Goal: Check status: Check status

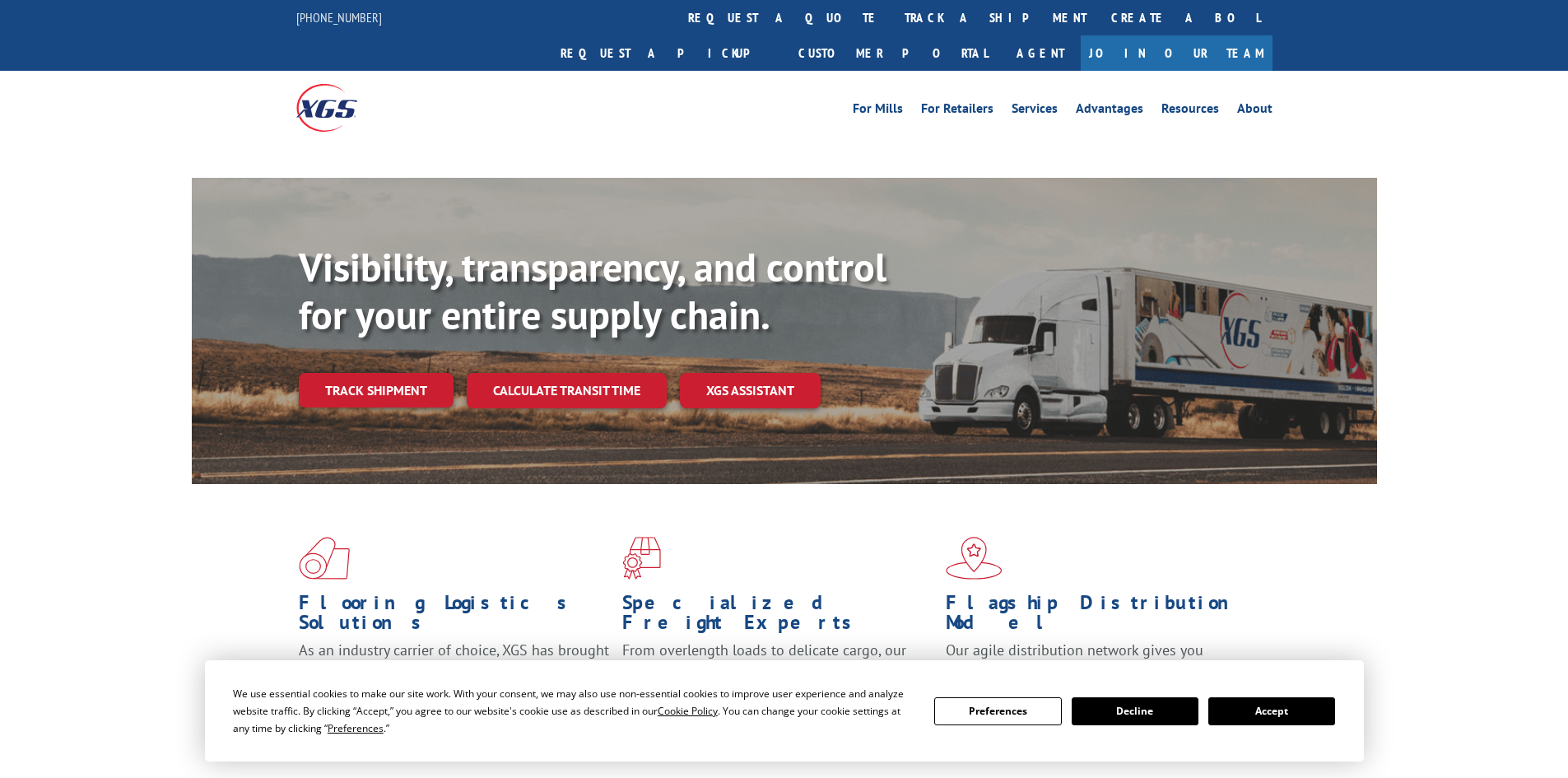
click at [521, 334] on div "Visibility, transparency, and control for your entire supply chain. Track shipm…" at bounding box center [837, 359] width 1078 height 230
click at [524, 373] on link "Calculate transit time" at bounding box center [567, 391] width 200 height 36
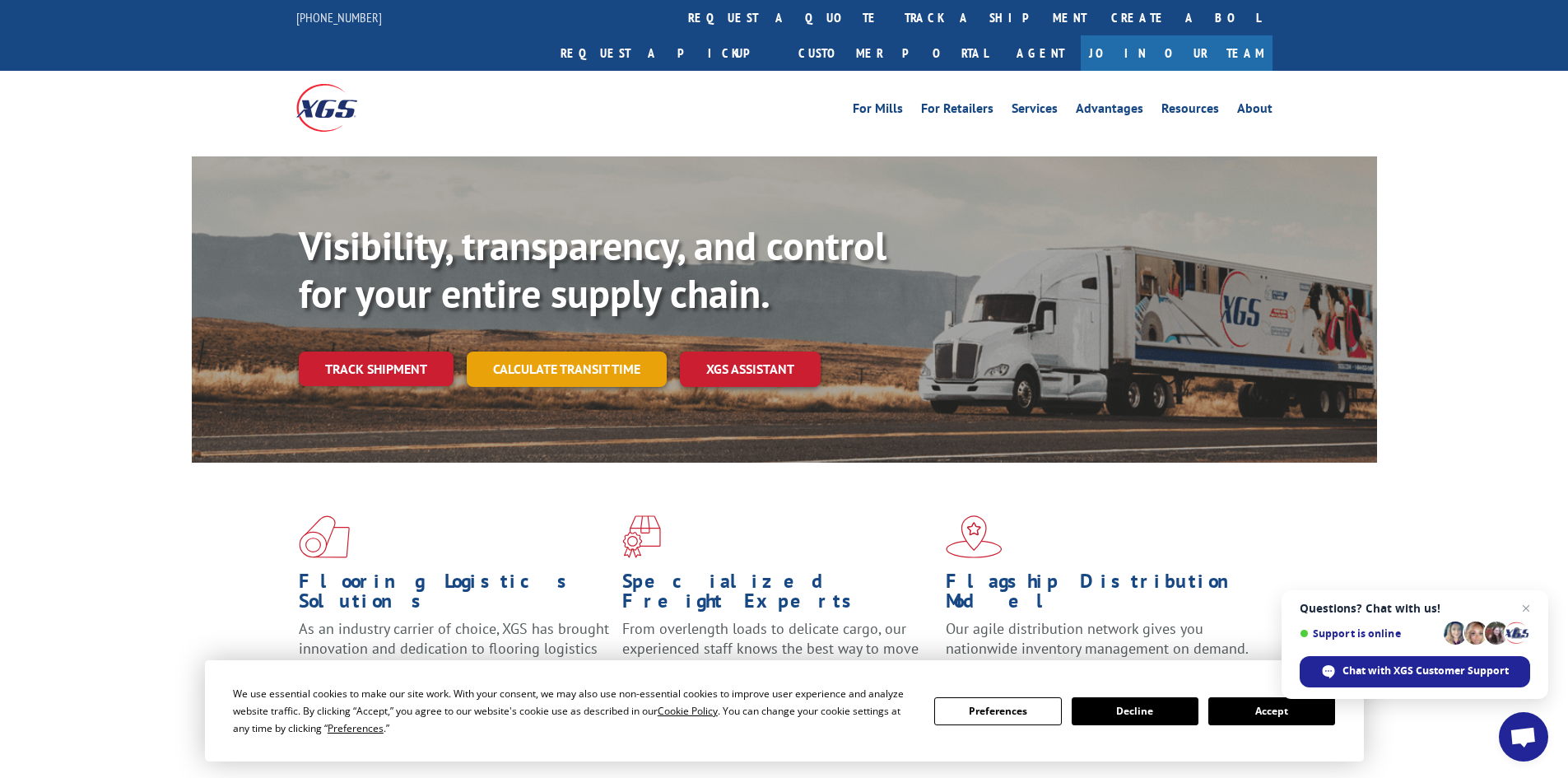
click at [549, 352] on link "Calculate transit time" at bounding box center [567, 370] width 200 height 36
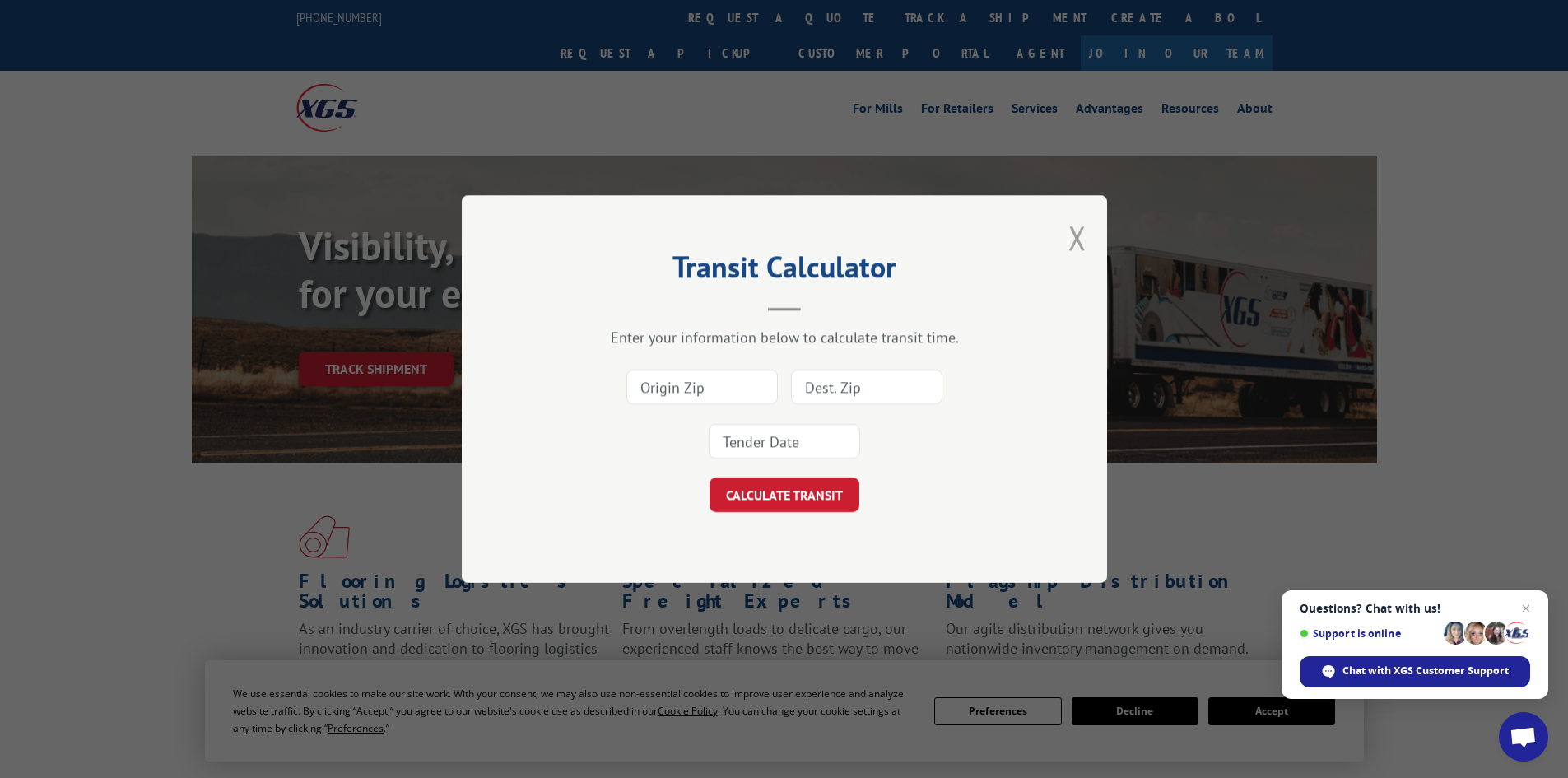
click at [1074, 240] on button "Close modal" at bounding box center [1077, 238] width 18 height 44
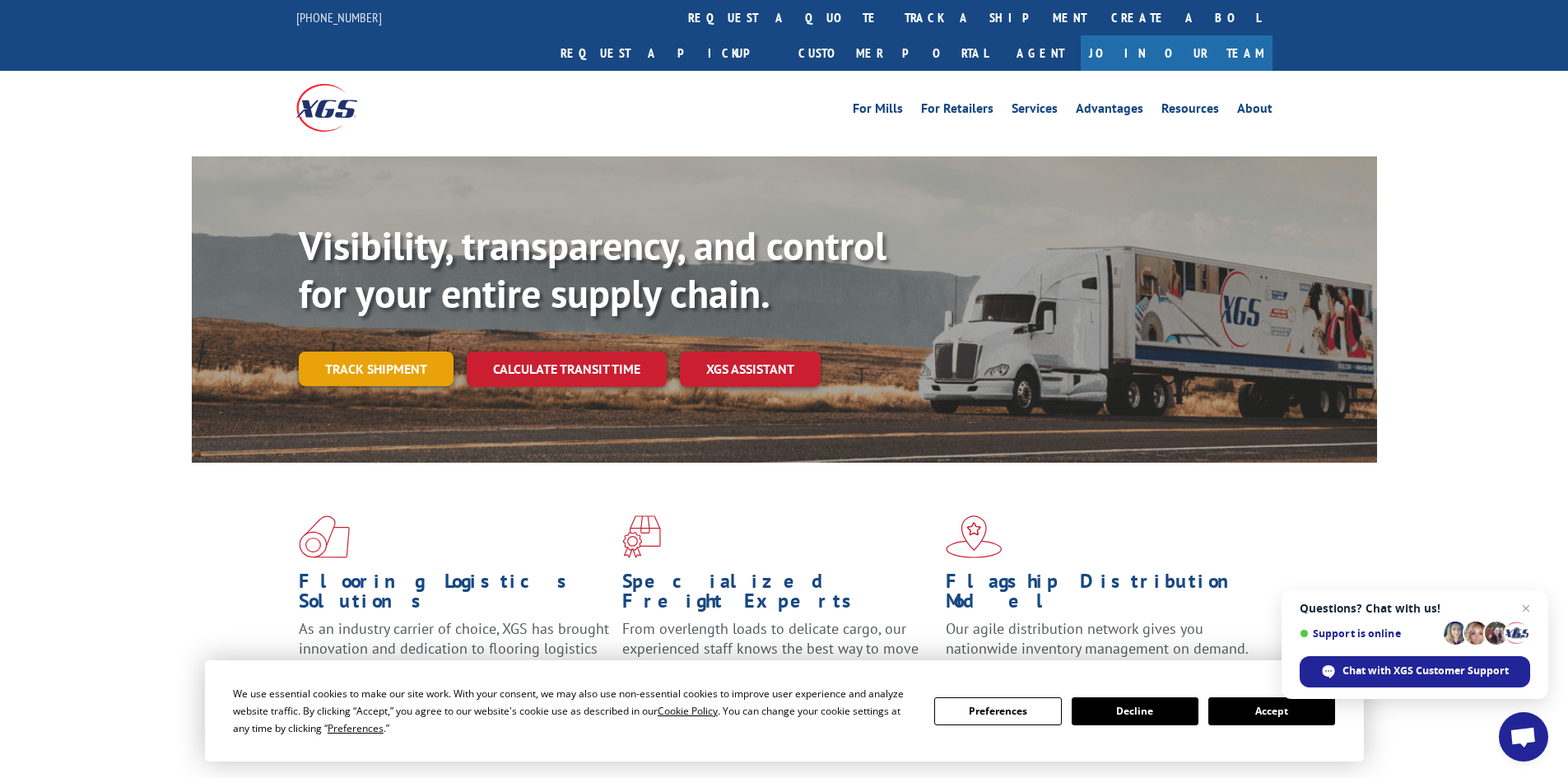
click at [351, 352] on link "Track shipment" at bounding box center [376, 369] width 155 height 35
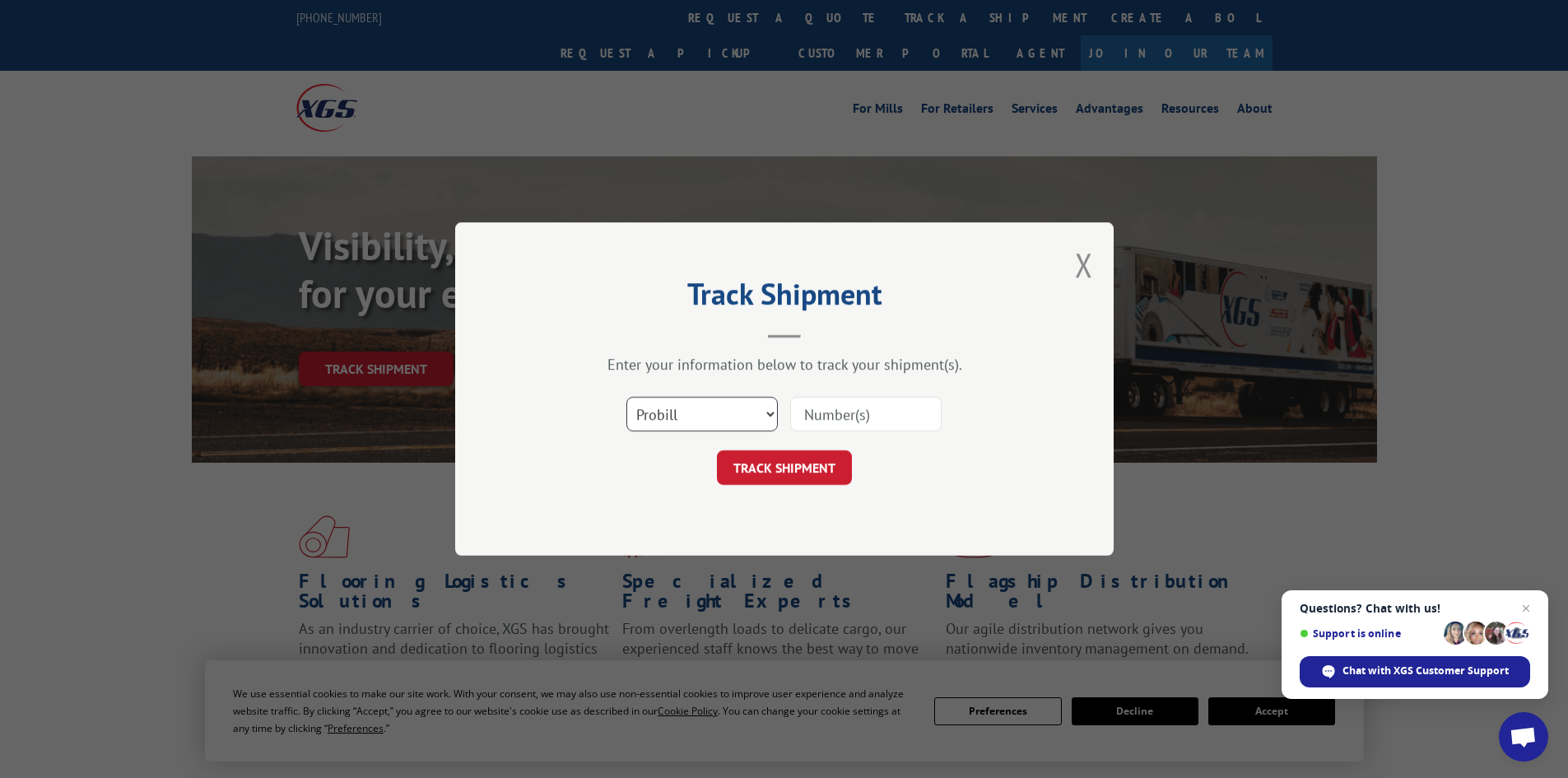
click at [669, 422] on select "Select category... Probill BOL PO" at bounding box center [702, 414] width 151 height 35
select select "po"
click at [627, 397] on select "Select category... Probill BOL PO" at bounding box center [702, 414] width 151 height 35
click at [866, 416] on input at bounding box center [865, 414] width 151 height 35
paste input "14533148"
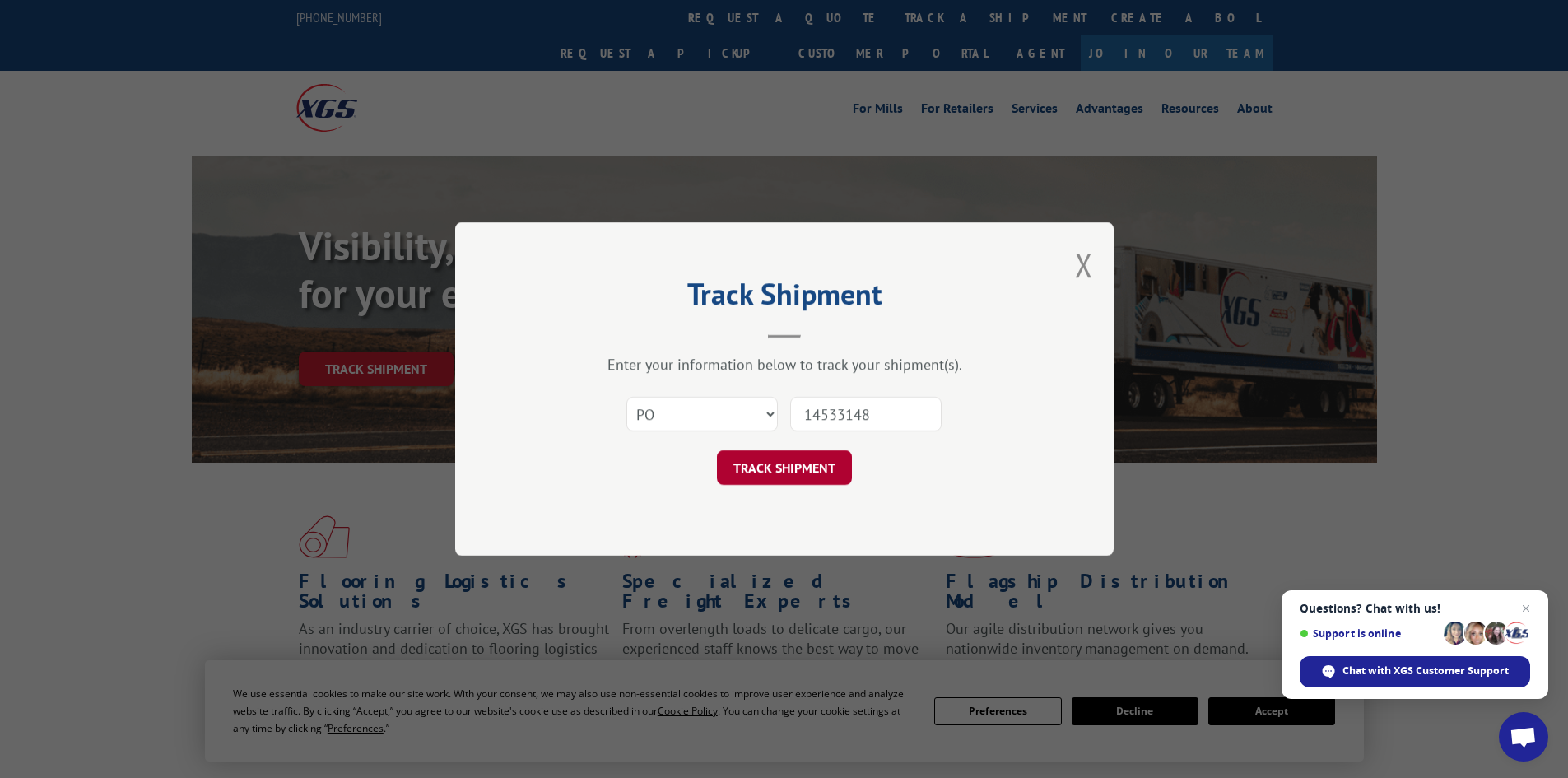
type input "14533148"
click at [813, 468] on button "TRACK SHIPMENT" at bounding box center [785, 467] width 135 height 35
